Goal: Transaction & Acquisition: Book appointment/travel/reservation

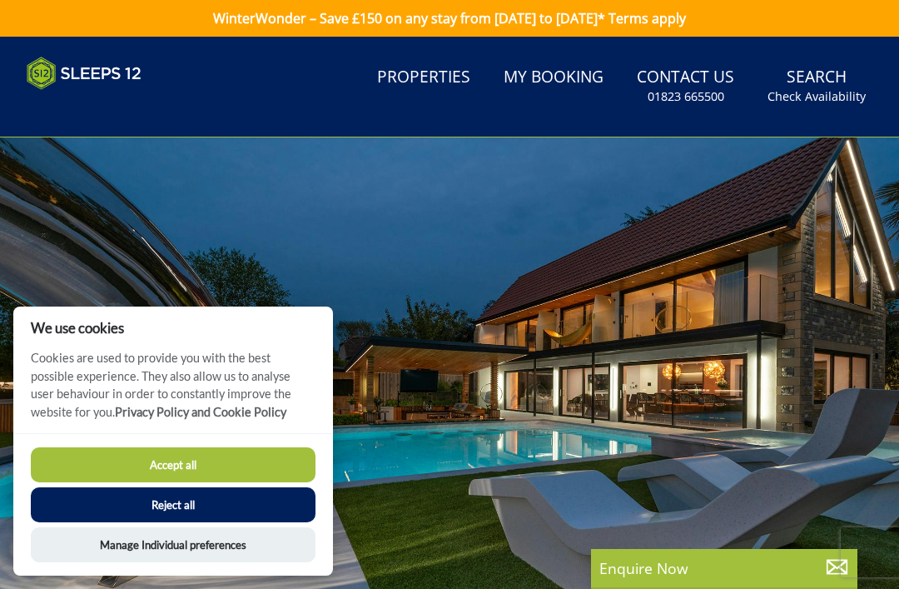
click at [182, 460] on button "Accept all" at bounding box center [173, 464] width 285 height 35
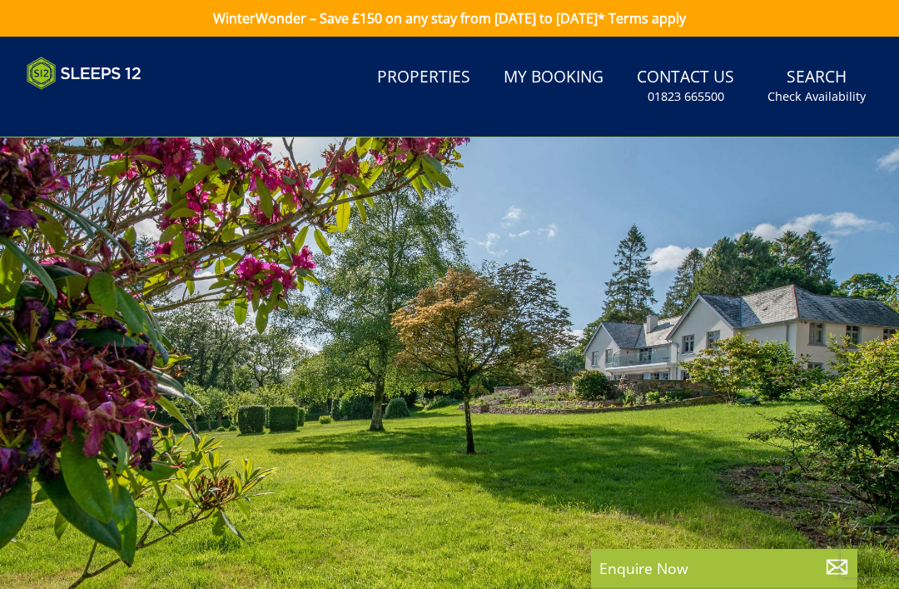
click at [438, 84] on link "Properties" at bounding box center [423, 77] width 107 height 37
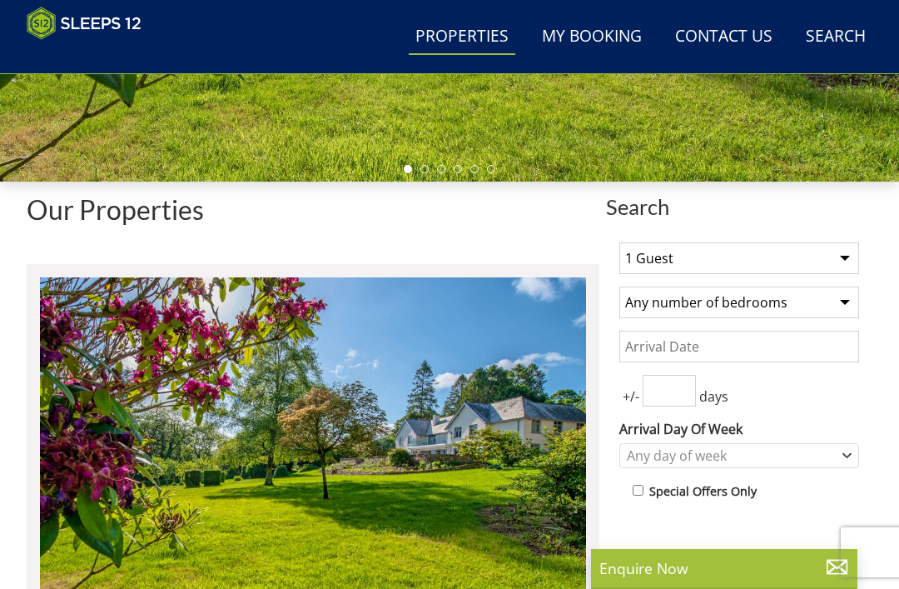
scroll to position [437, 0]
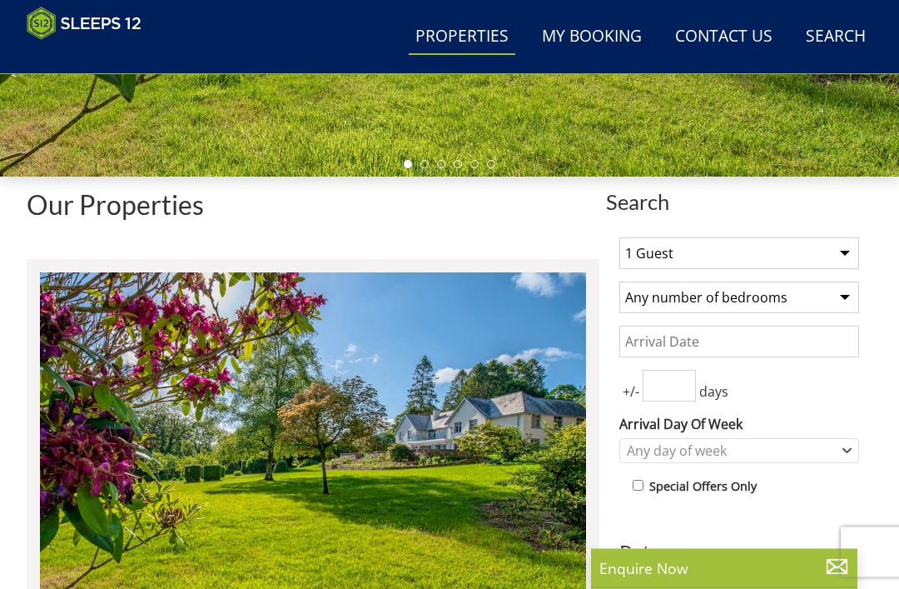
click at [852, 255] on select "1 Guest 2 Guests 3 Guests 4 Guests 5 Guests 6 Guests 7 Guests 8 Guests 9 Guests…" at bounding box center [739, 254] width 240 height 32
select select "18"
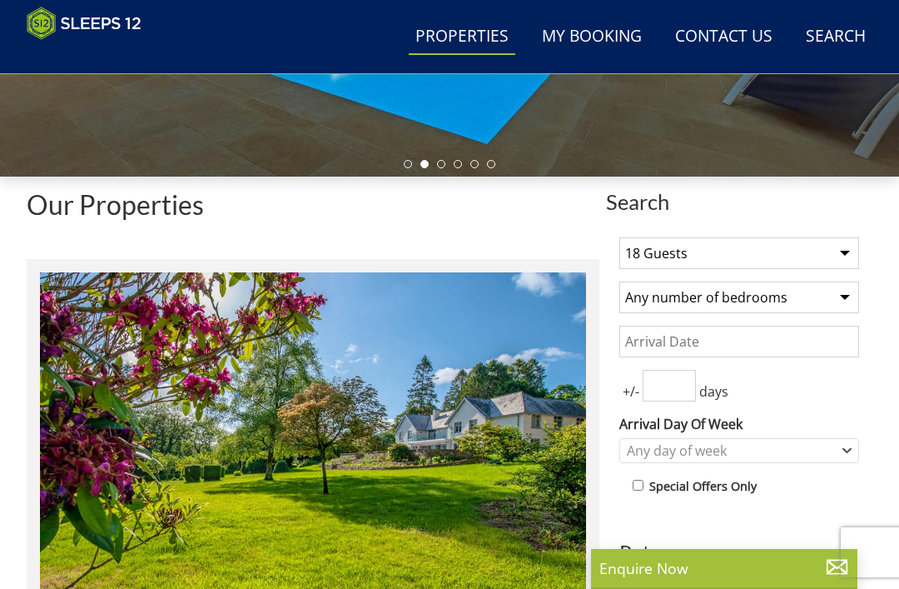
click at [843, 299] on select "Any number of bedrooms 4 Bedrooms 5 Bedrooms 6 Bedrooms 7 Bedrooms 8 Bedrooms 9…" at bounding box center [739, 297] width 240 height 32
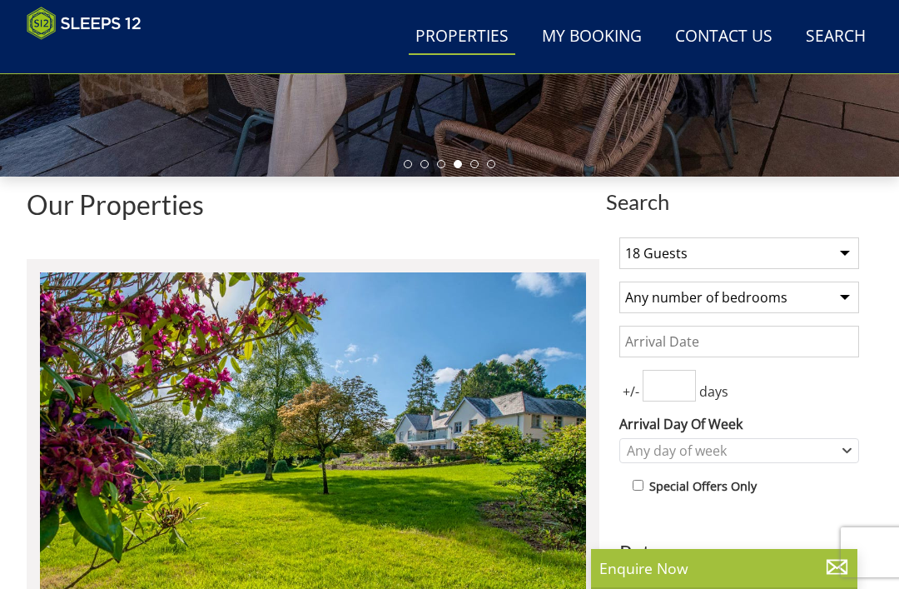
select select "10"
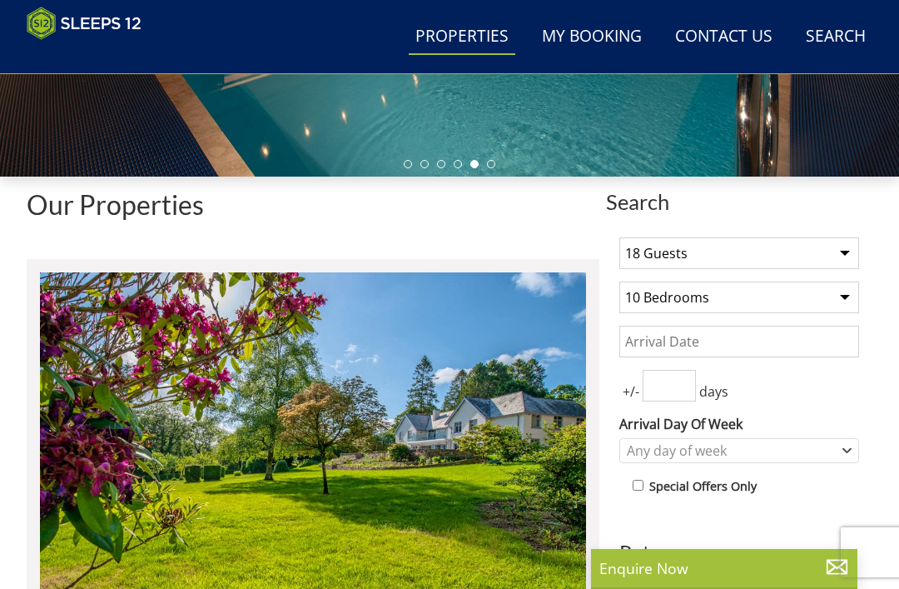
click at [723, 352] on input "Date" at bounding box center [739, 342] width 240 height 32
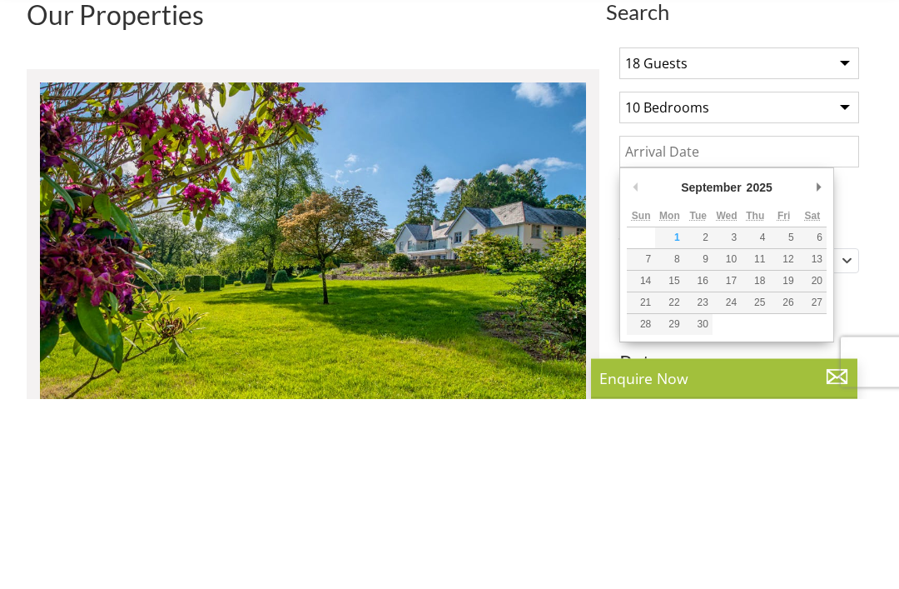
scroll to position [628, 0]
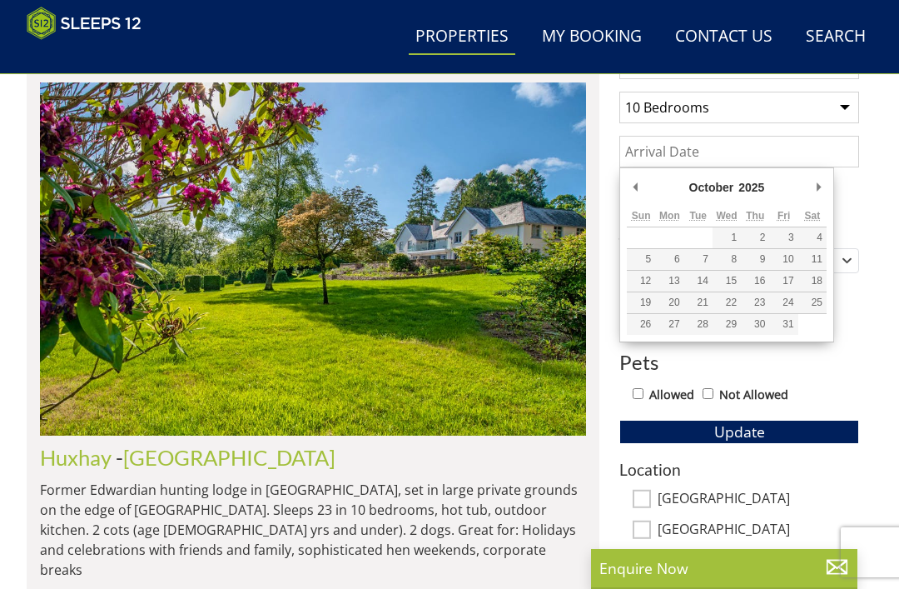
click at [832, 178] on div "October January February March April May June July August September October Nov…" at bounding box center [726, 254] width 215 height 175
type input "13/03/2026"
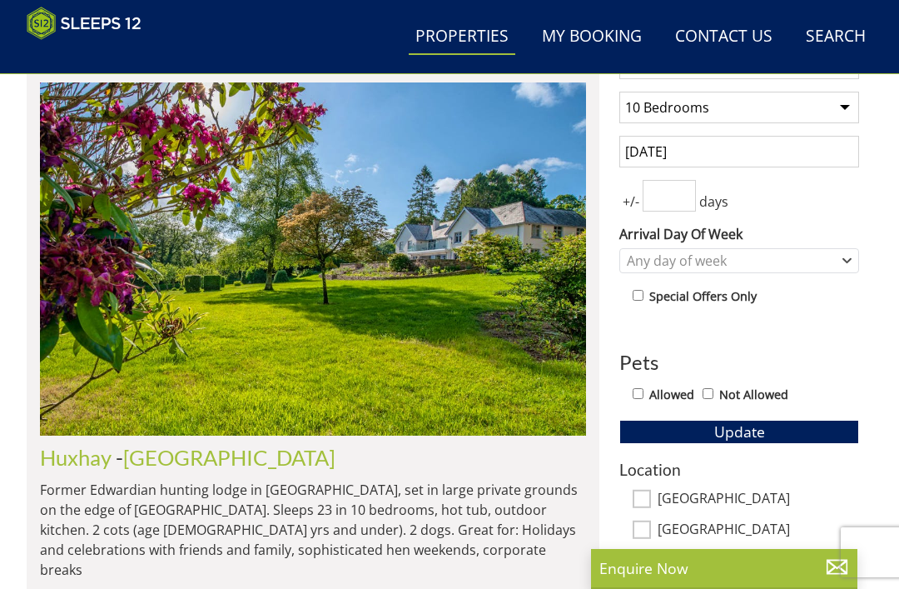
click at [672, 203] on input "number" at bounding box center [669, 196] width 53 height 32
type input "2"
click at [843, 264] on icon "Combobox" at bounding box center [847, 261] width 9 height 10
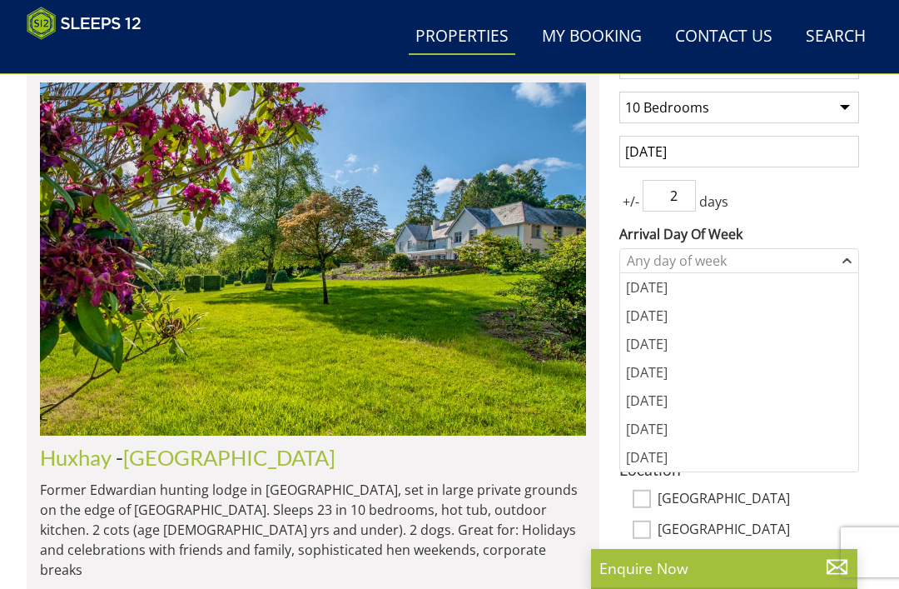
click at [648, 395] on div "[DATE]" at bounding box center [739, 400] width 238 height 28
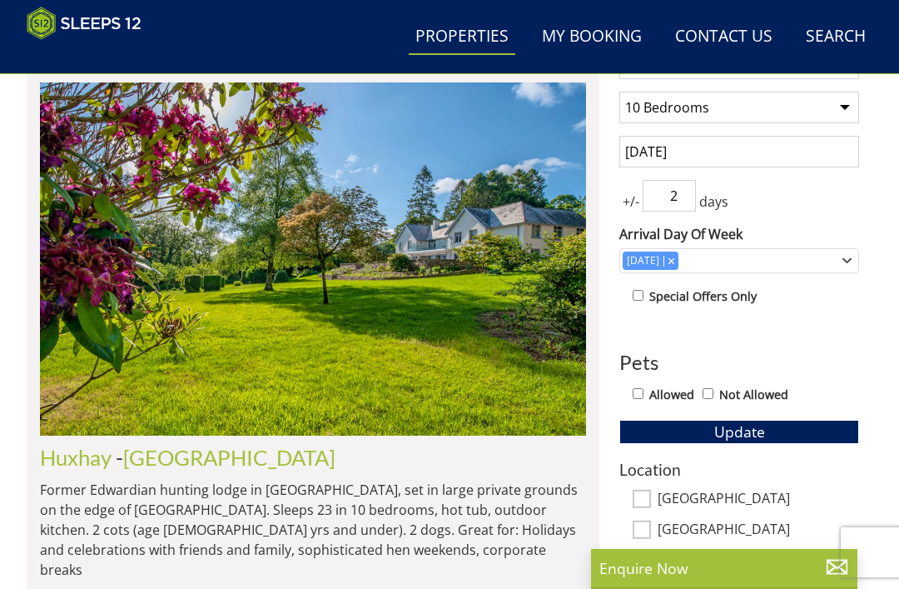
click at [636, 391] on input "Allowed" at bounding box center [638, 393] width 11 height 11
checkbox input "true"
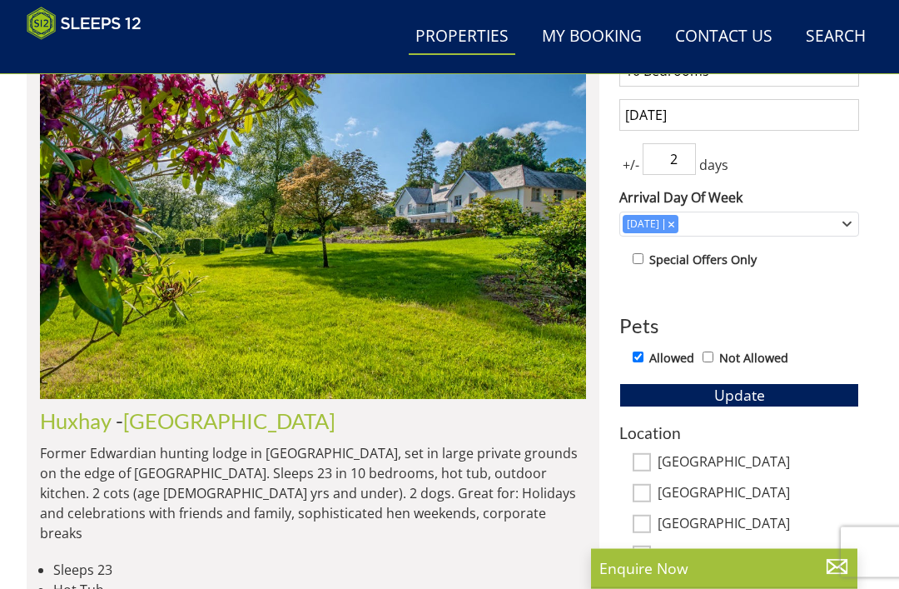
scroll to position [684, 0]
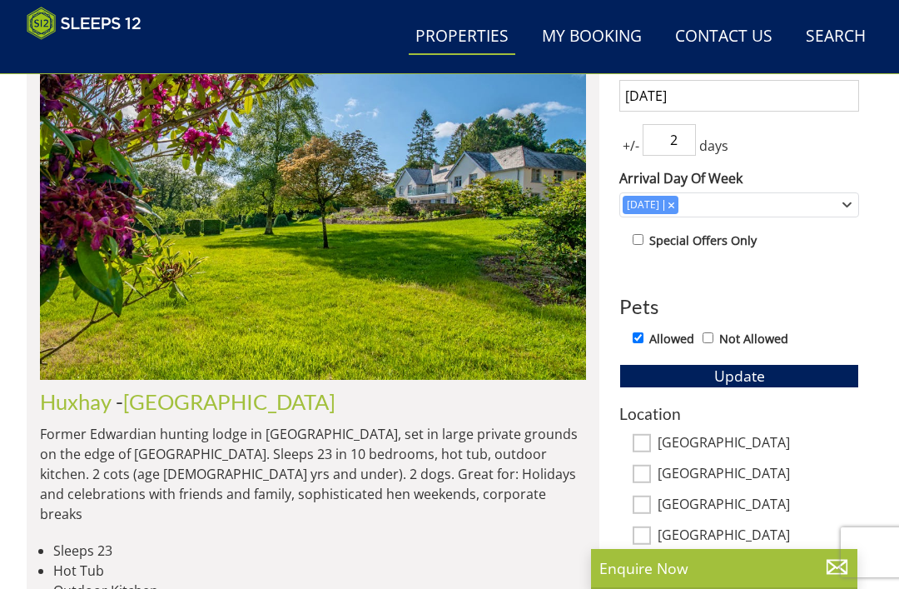
click at [643, 440] on input "[GEOGRAPHIC_DATA]" at bounding box center [642, 443] width 18 height 18
checkbox input "true"
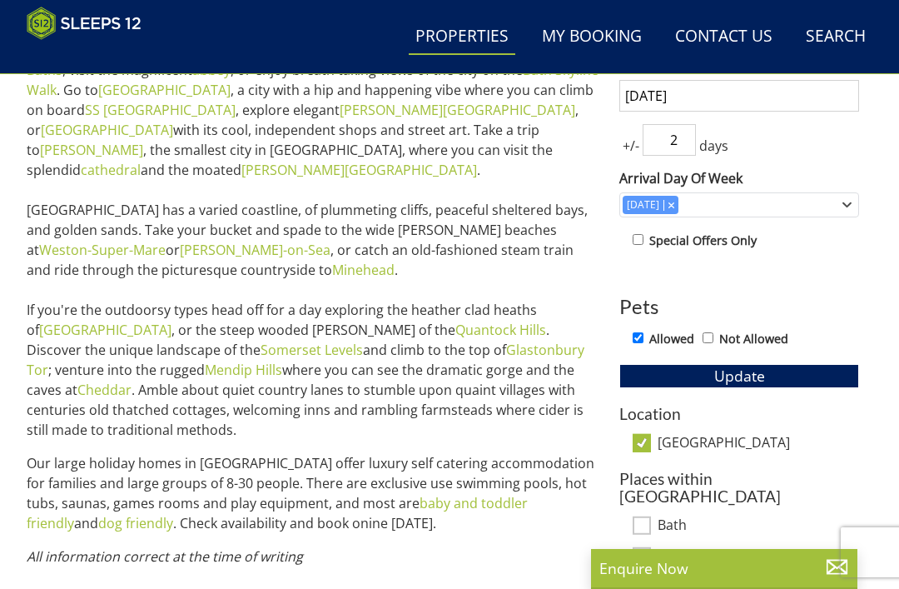
click at [640, 516] on input "Bath" at bounding box center [642, 525] width 18 height 18
checkbox input "true"
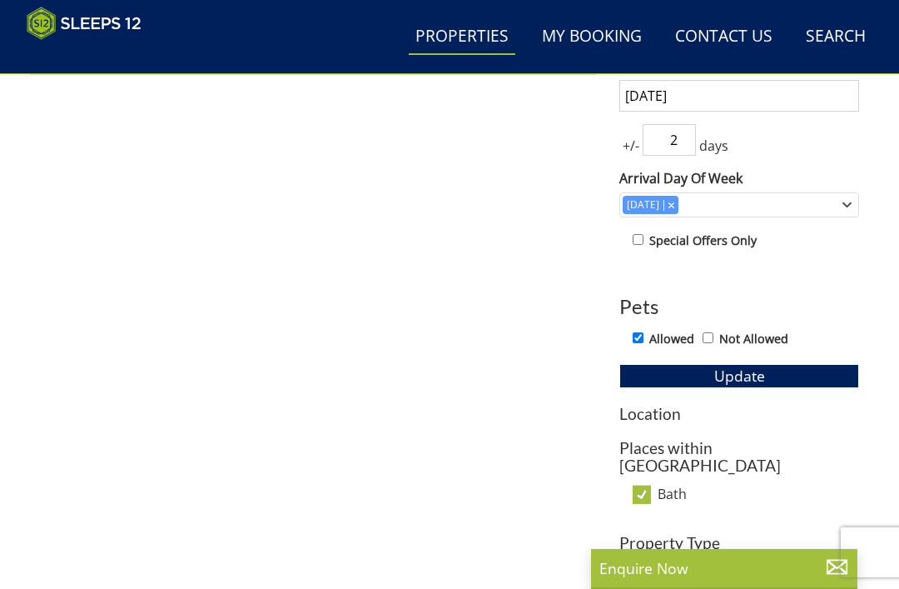
click at [634, 485] on input "Bath" at bounding box center [642, 494] width 18 height 18
checkbox input "false"
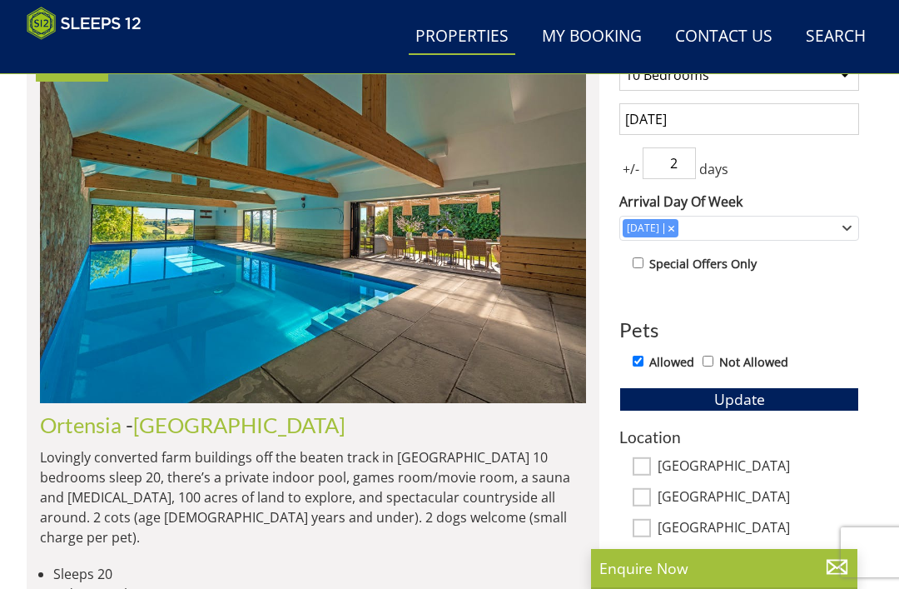
scroll to position [684, 0]
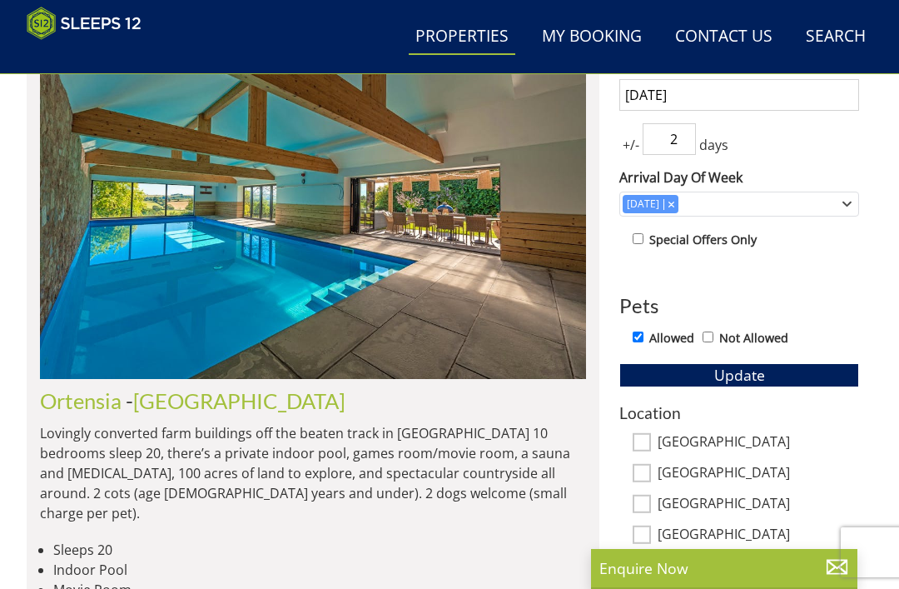
click at [642, 505] on input "[GEOGRAPHIC_DATA]" at bounding box center [642, 504] width 18 height 18
checkbox input "true"
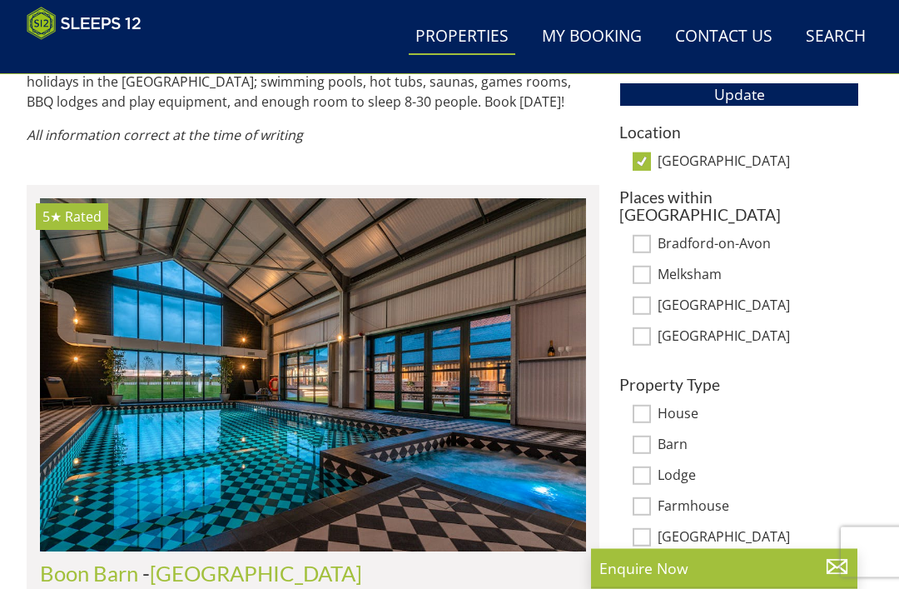
scroll to position [965, 0]
click at [644, 405] on input "House" at bounding box center [642, 414] width 18 height 18
checkbox input "true"
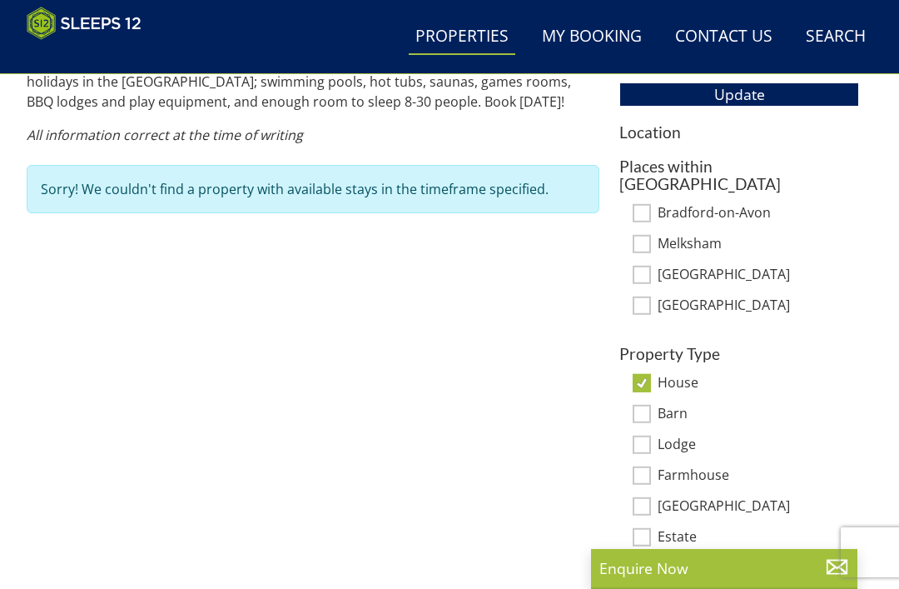
click at [649, 497] on input "[GEOGRAPHIC_DATA]" at bounding box center [642, 506] width 18 height 18
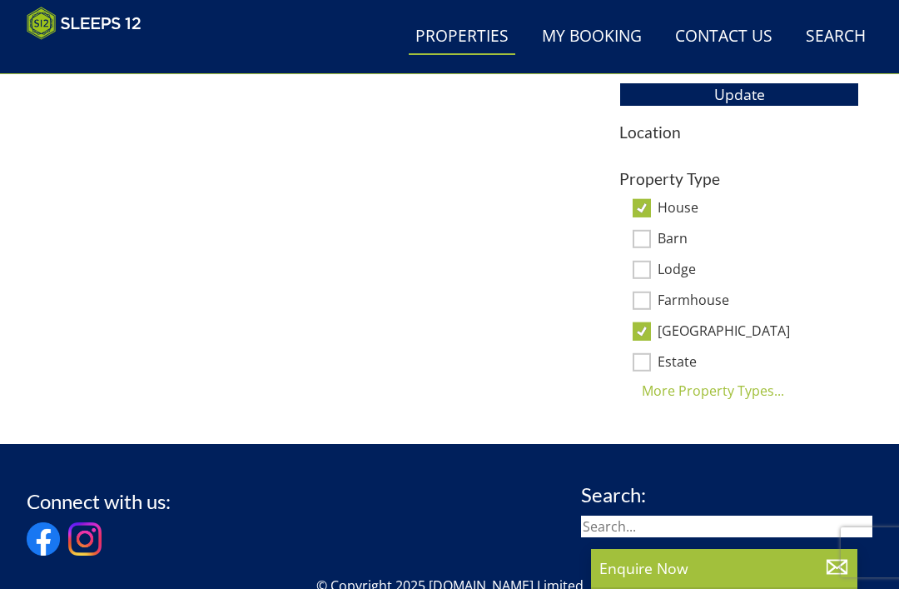
click at [648, 326] on input "[GEOGRAPHIC_DATA]" at bounding box center [642, 331] width 18 height 18
checkbox input "false"
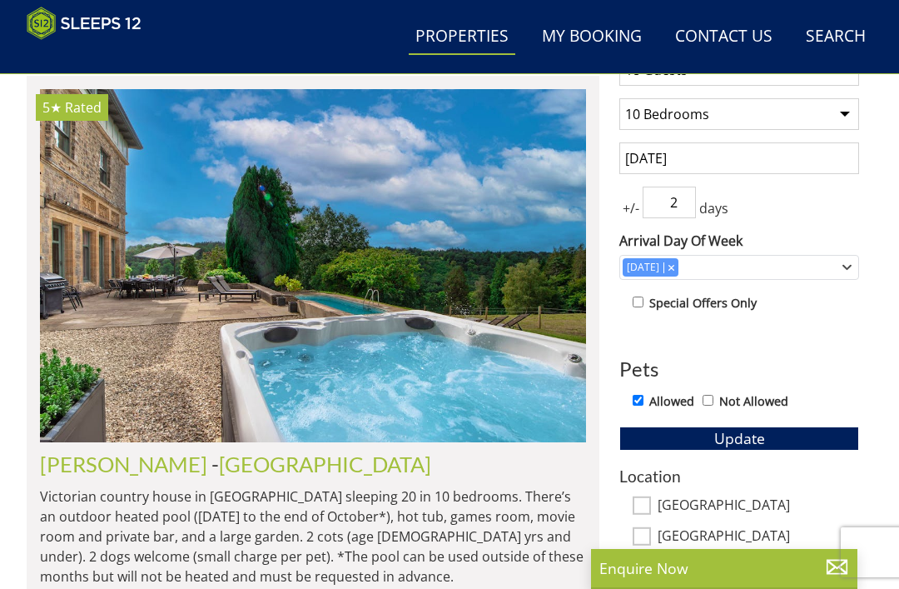
scroll to position [619, 0]
